Goal: Navigation & Orientation: Find specific page/section

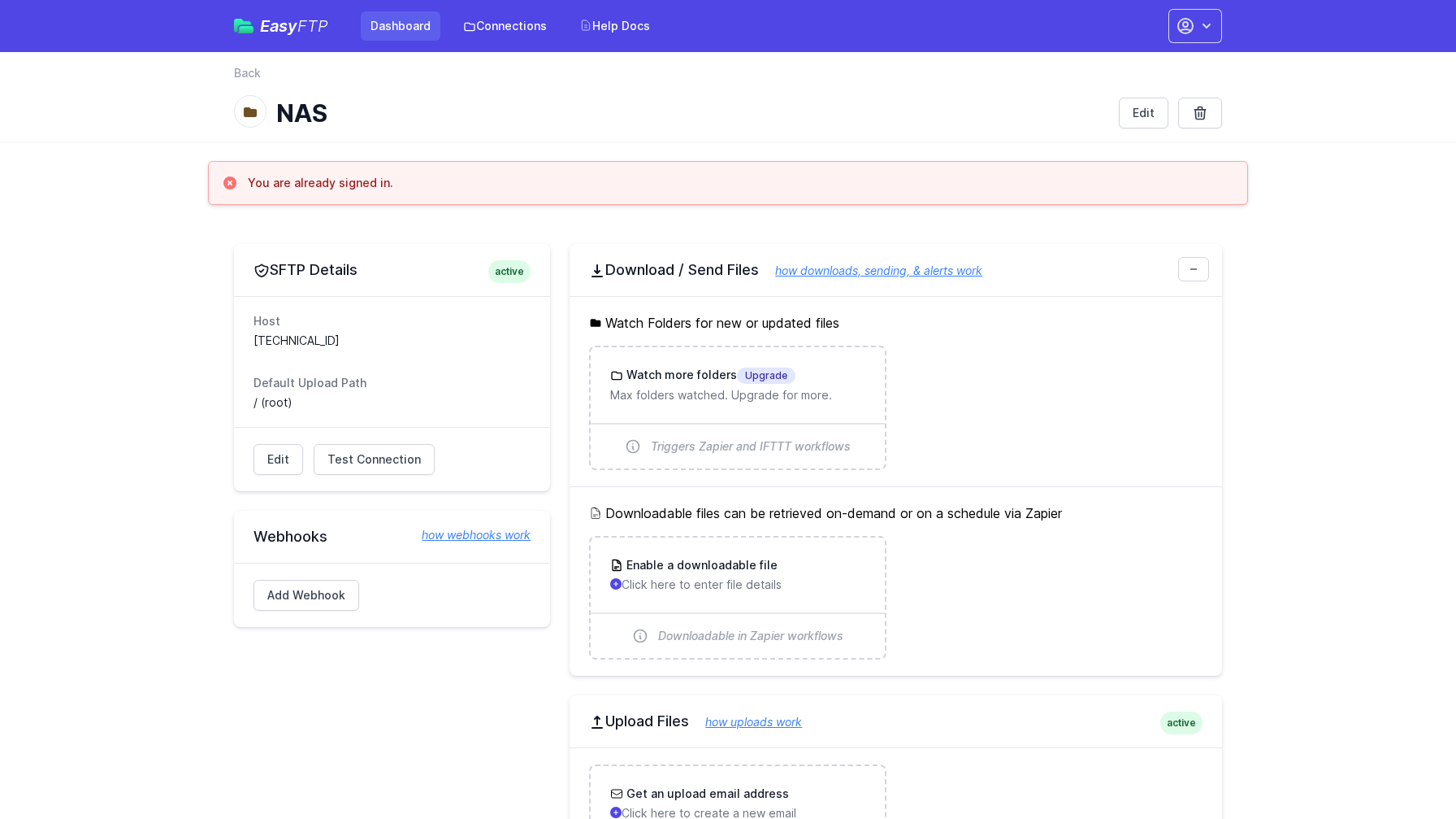
click at [421, 35] on link "Dashboard" at bounding box center [401, 26] width 80 height 29
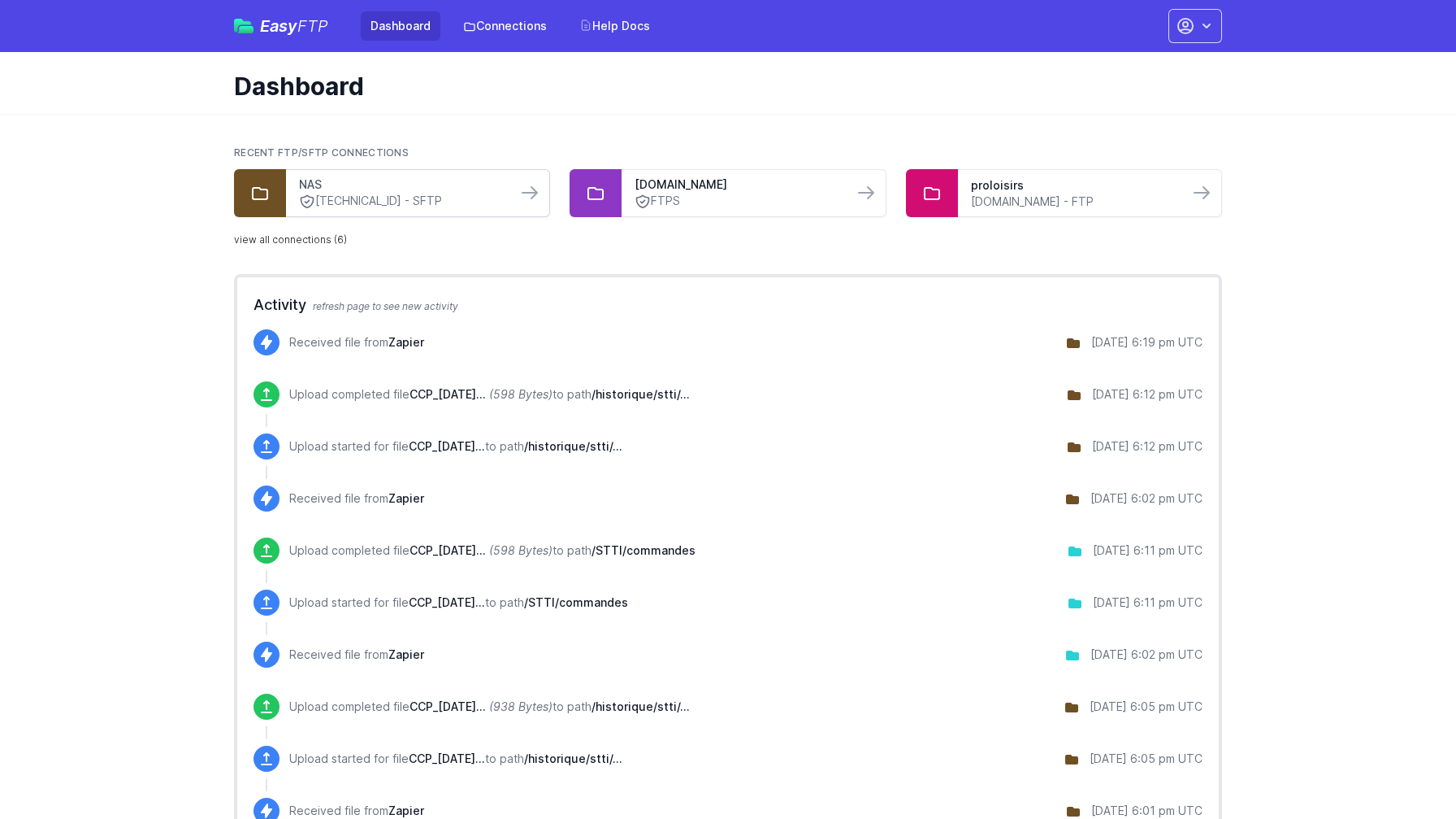
click at [404, 188] on link "NAS" at bounding box center [401, 184] width 205 height 16
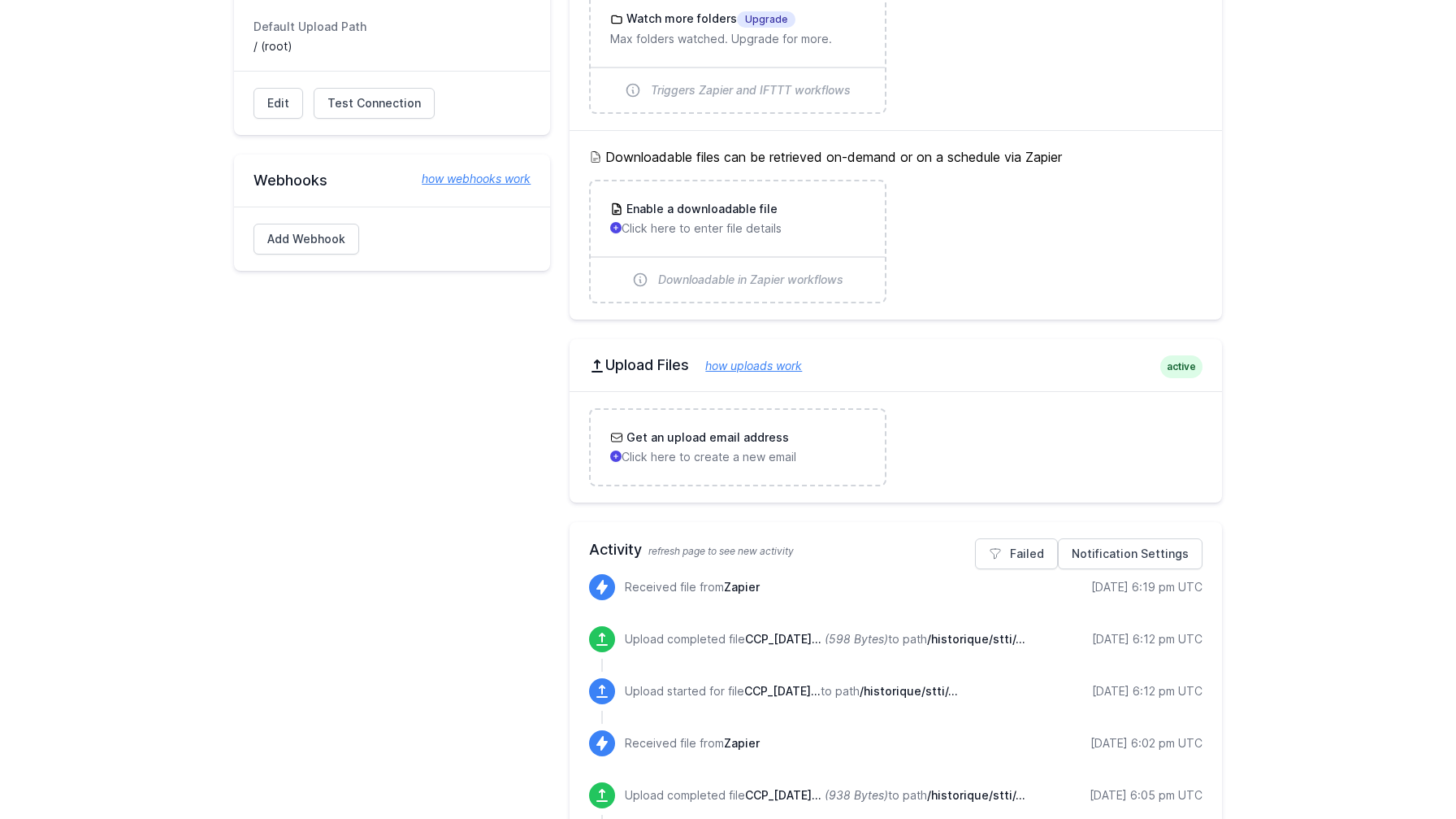
scroll to position [410, 0]
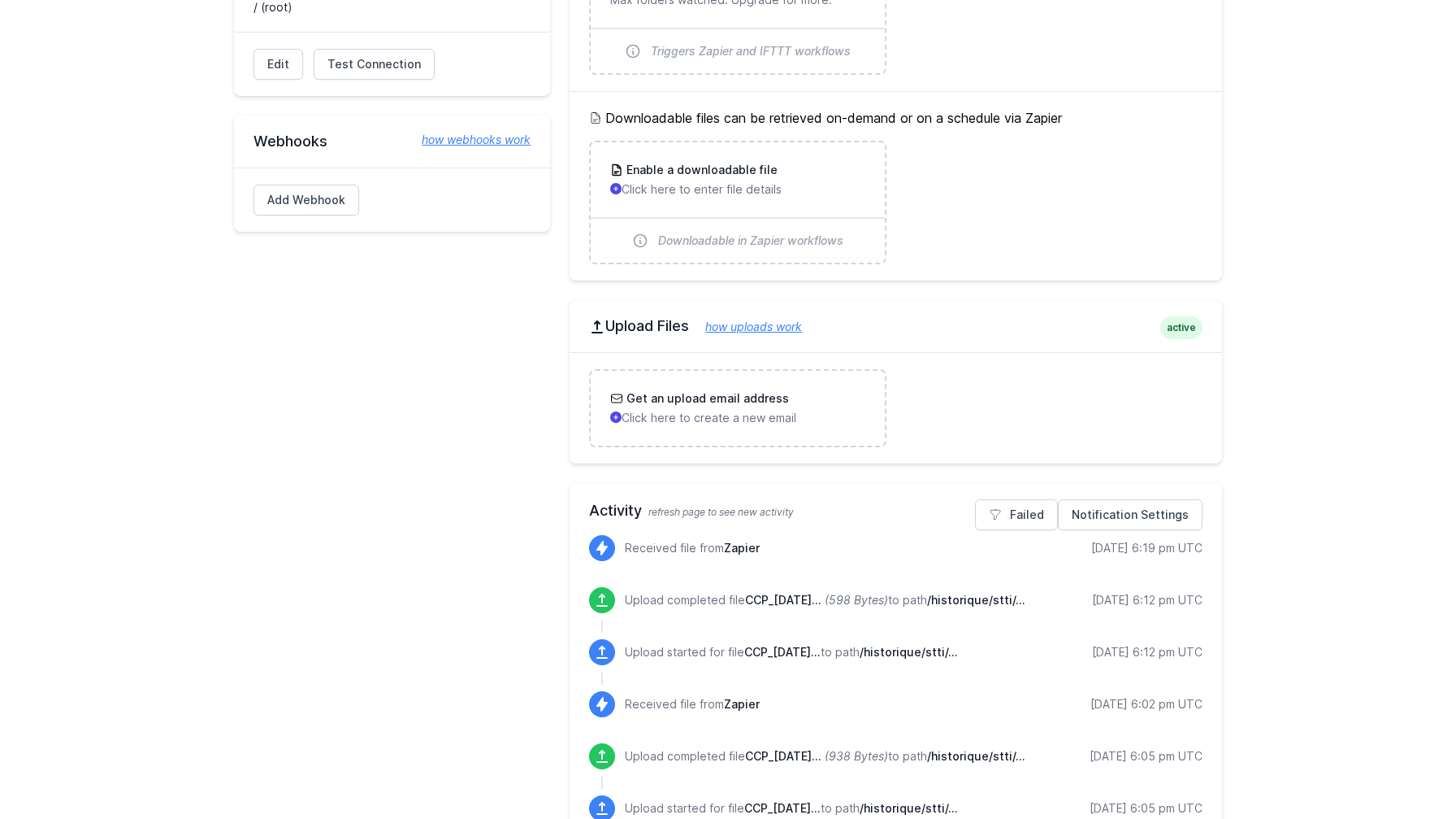
scroll to position [430, 0]
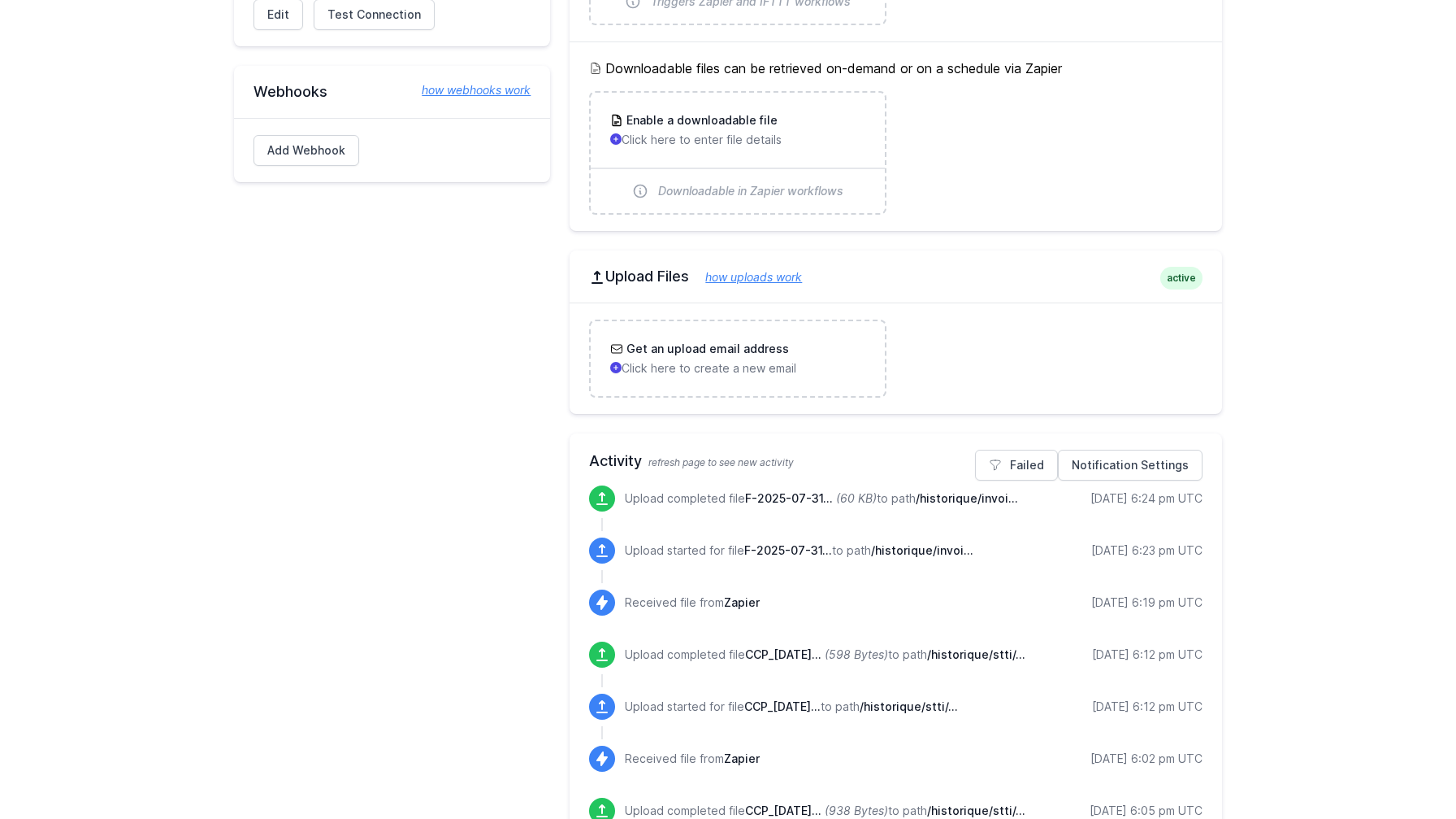
scroll to position [493, 0]
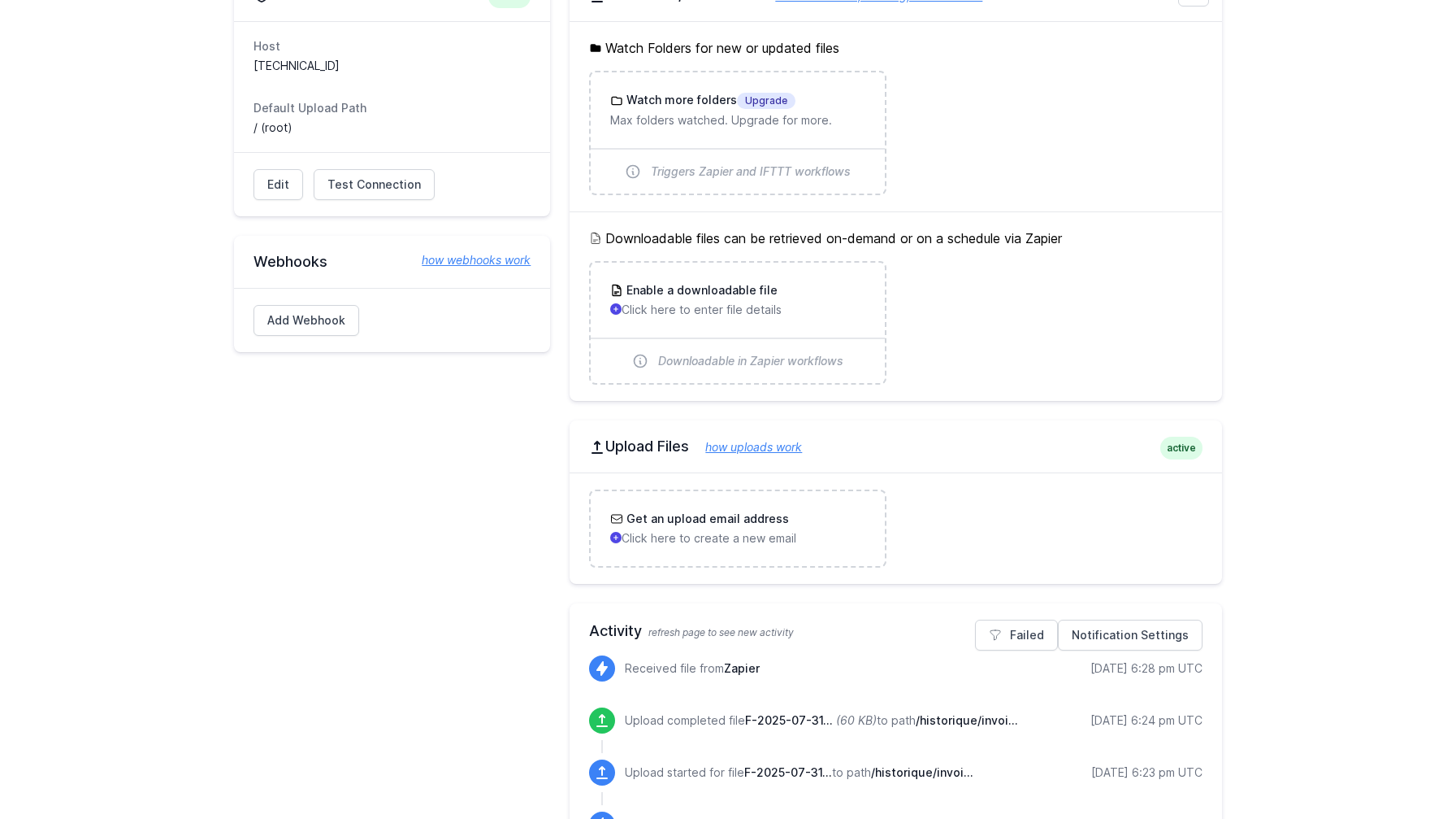
scroll to position [276, 0]
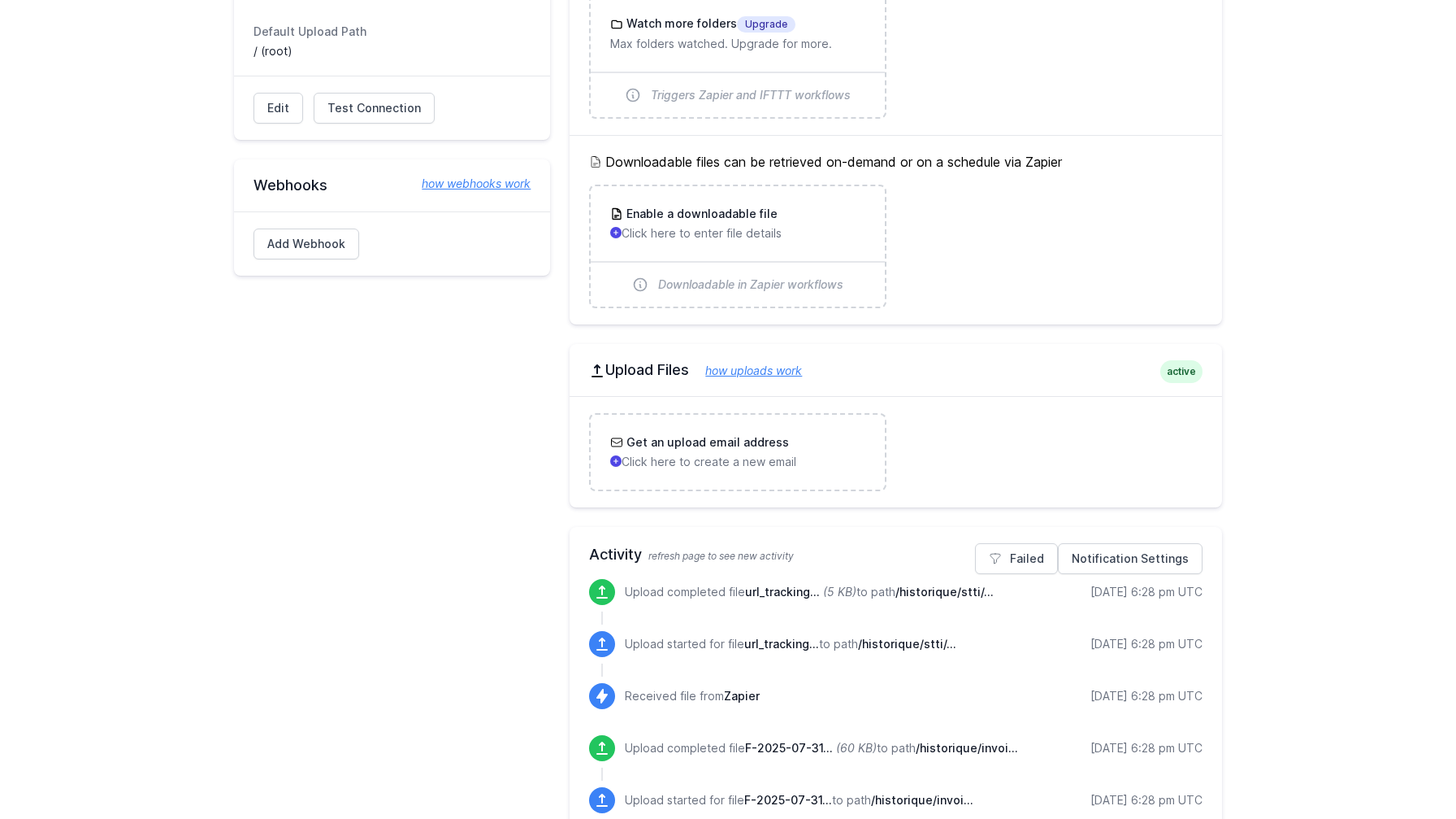
scroll to position [597, 0]
